Goal: Information Seeking & Learning: Check status

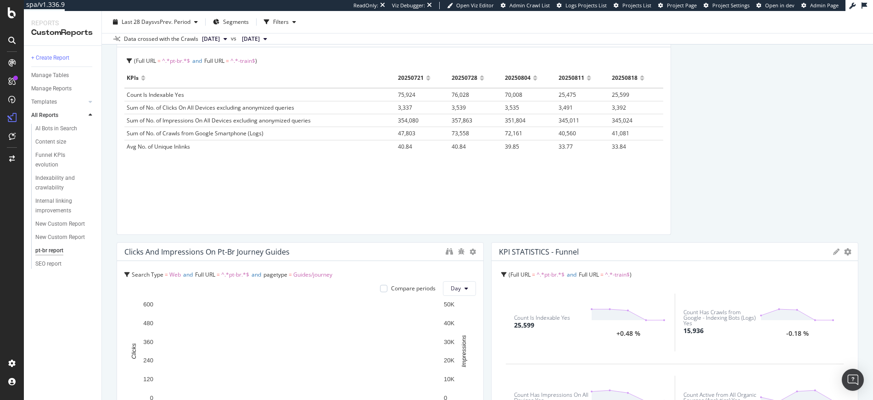
scroll to position [74, 0]
